Goal: Go to known website: Go to known website

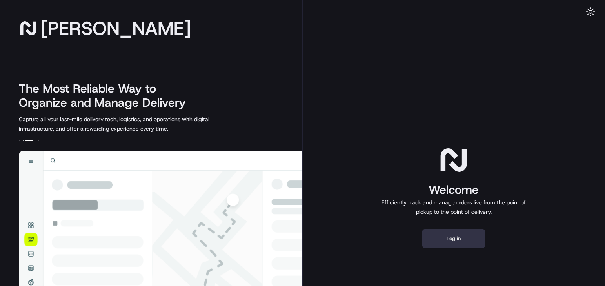
click at [433, 232] on button "Log in" at bounding box center [454, 238] width 63 height 19
